Goal: Task Accomplishment & Management: Manage account settings

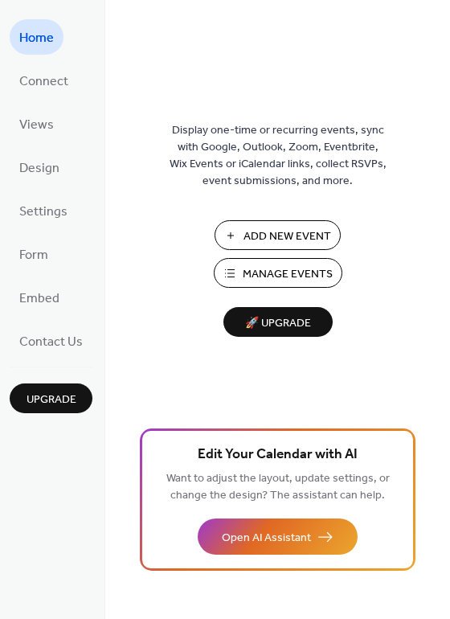
click at [276, 277] on span "Manage Events" at bounding box center [288, 274] width 90 height 17
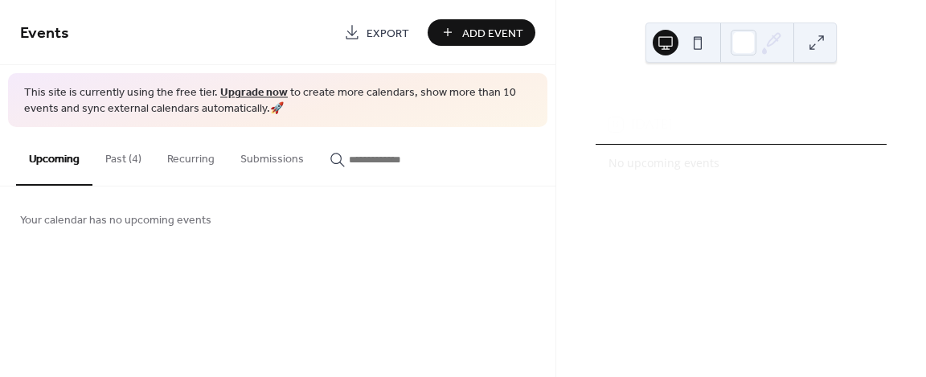
click at [118, 158] on button "Past (4)" at bounding box center [123, 155] width 62 height 57
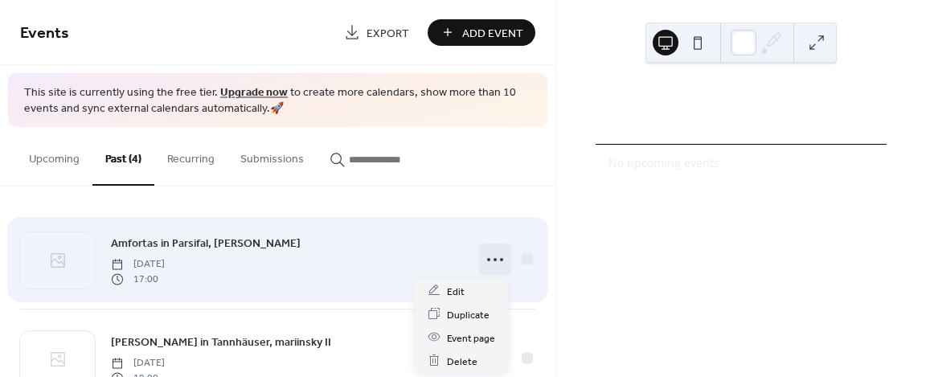
click at [479, 260] on div at bounding box center [495, 260] width 32 height 32
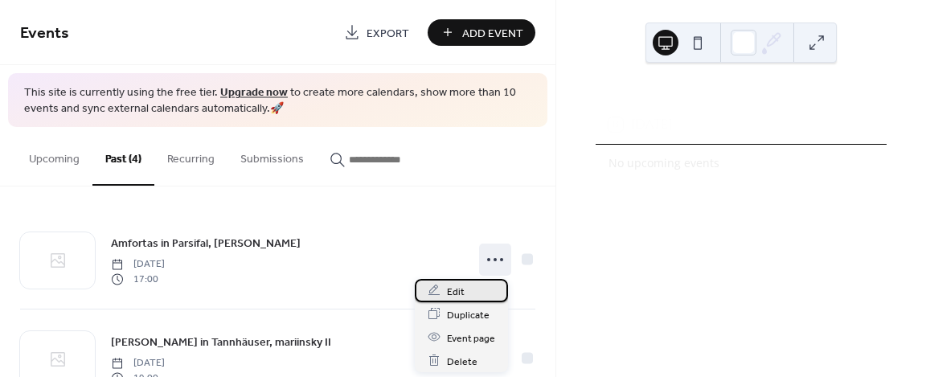
click at [453, 297] on span "Edit" at bounding box center [456, 291] width 18 height 17
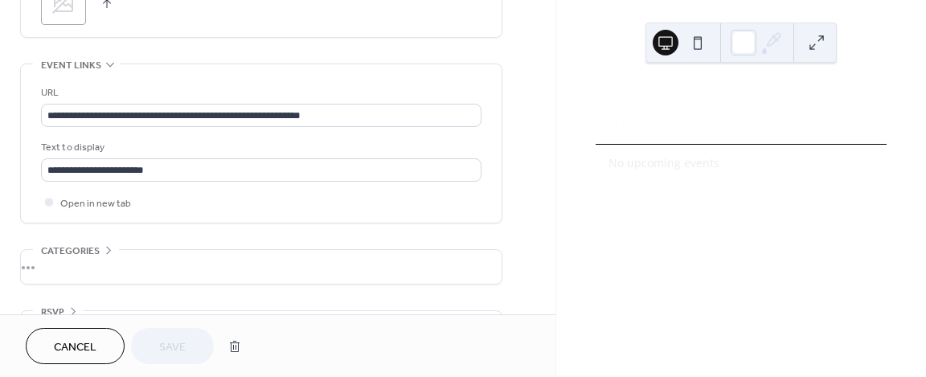
scroll to position [880, 0]
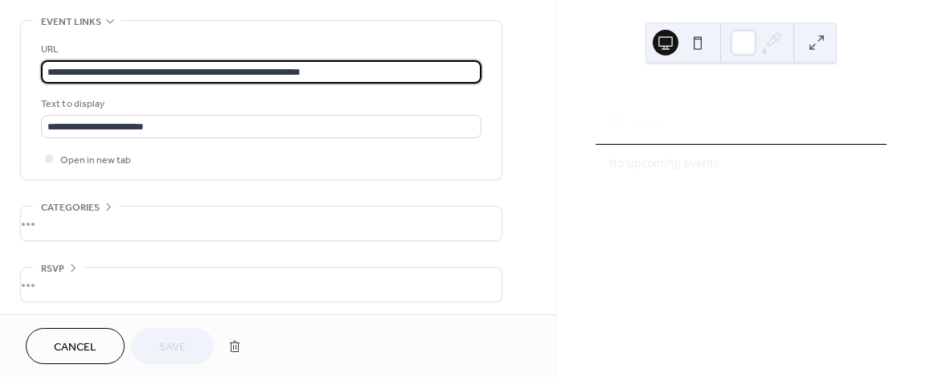
drag, startPoint x: 48, startPoint y: 68, endPoint x: 344, endPoint y: 55, distance: 296.2
click at [344, 55] on div "**********" at bounding box center [261, 62] width 441 height 43
